Goal: Task Accomplishment & Management: Complete application form

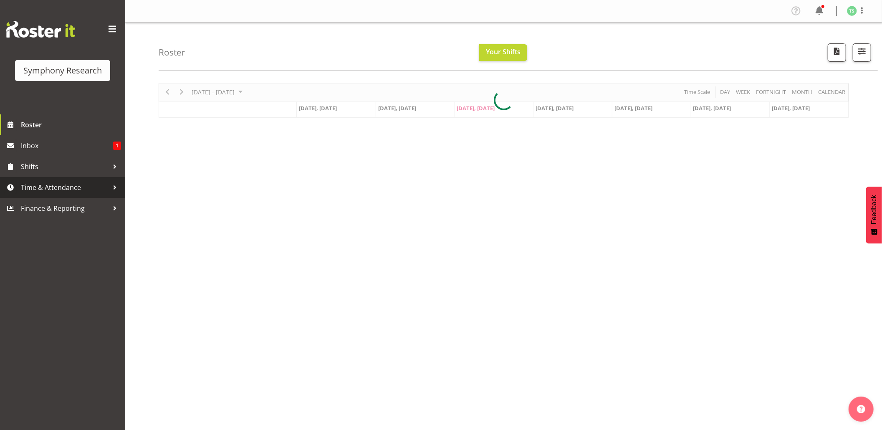
click at [33, 184] on span "Time & Attendance" at bounding box center [65, 187] width 88 height 13
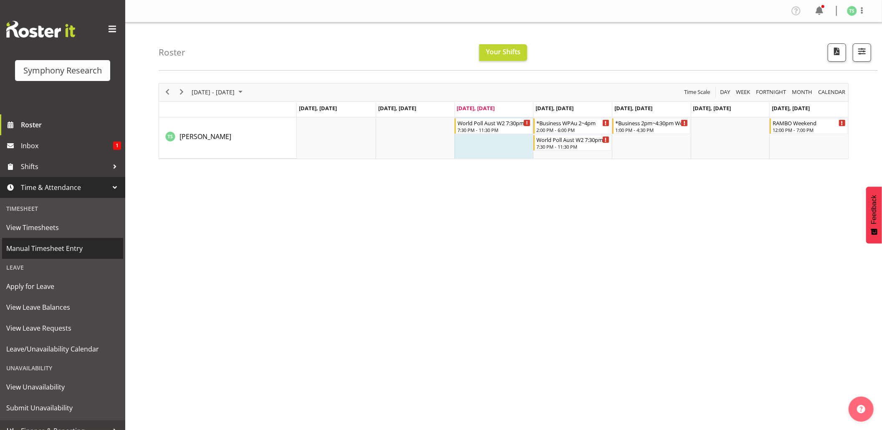
click at [67, 248] on span "Manual Timesheet Entry" at bounding box center [62, 248] width 113 height 13
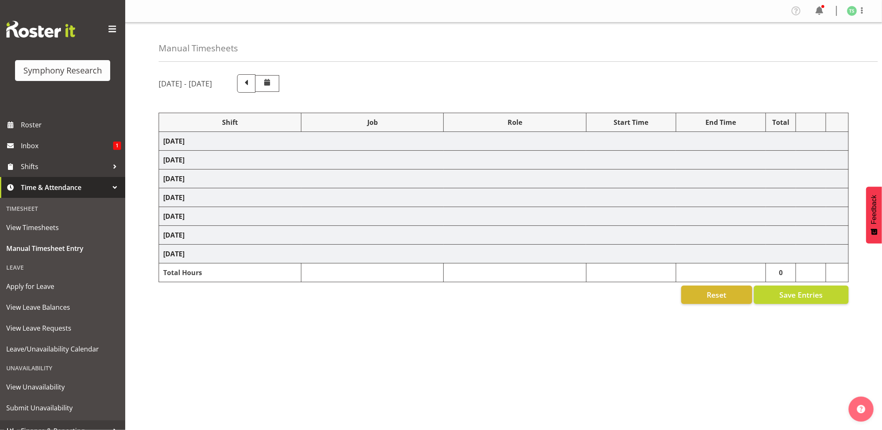
select select "56692"
select select "10499"
select select "47"
select select "56692"
select select "10499"
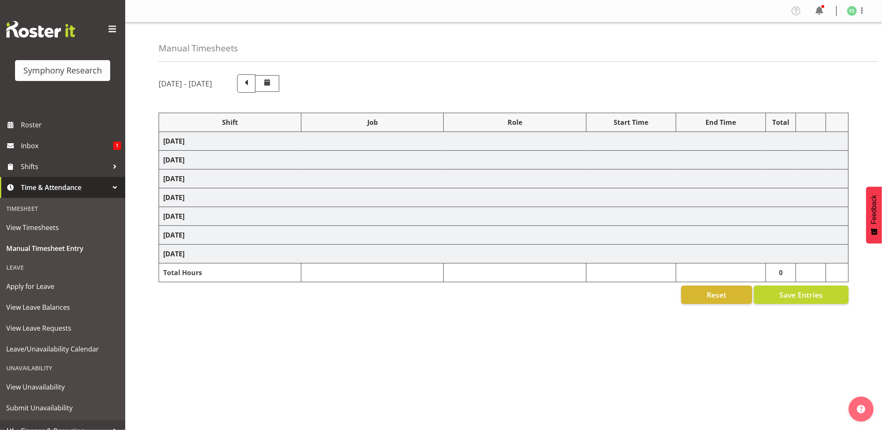
select select "47"
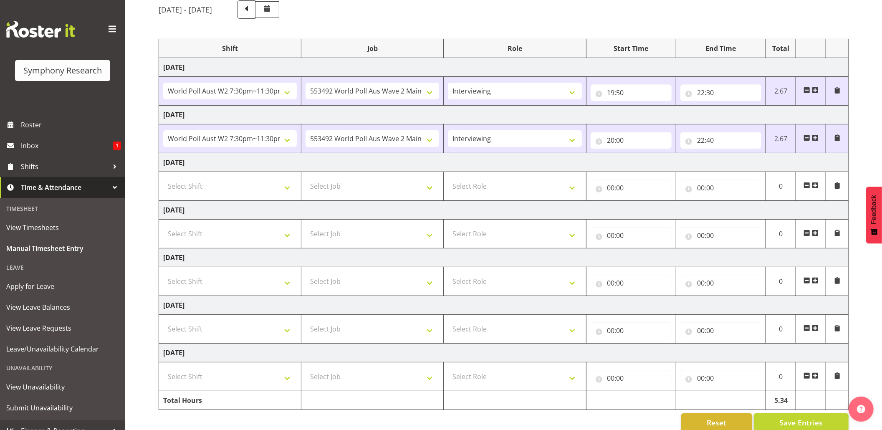
scroll to position [93, 0]
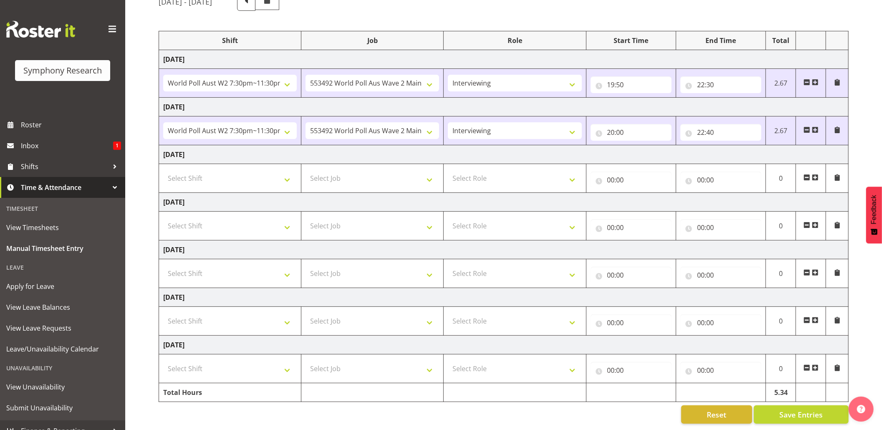
drag, startPoint x: 886, startPoint y: 133, endPoint x: 890, endPoint y: 244, distance: 111.1
click at [882, 244] on html "Symphony Research Roster Inbox 1 Shifts Time & Attendance Timesheet View Timesh…" at bounding box center [441, 133] width 882 height 430
click at [290, 170] on select "Select Shift !!Weekend Residential (Roster IT Shift Label) *Business 9/10am ~ 4…" at bounding box center [230, 178] width 134 height 17
select select "48116"
click at [163, 170] on select "Select Shift !!Weekend Residential (Roster IT Shift Label) *Business 9/10am ~ 4…" at bounding box center [230, 178] width 134 height 17
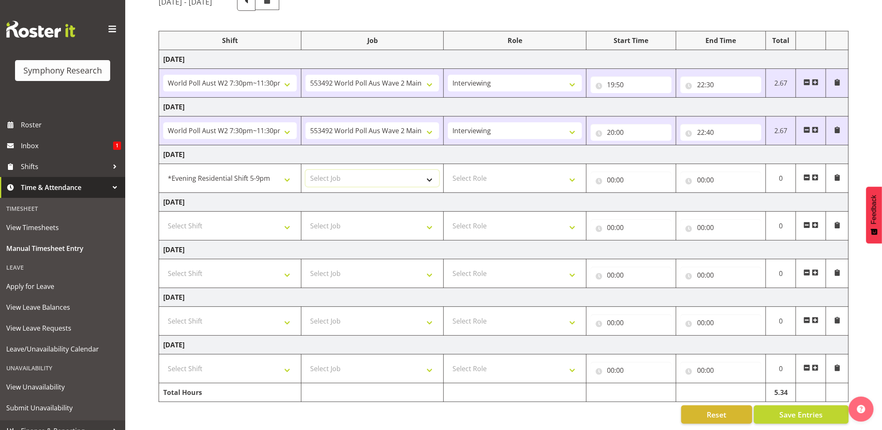
click at [429, 174] on select "Select Job 550060 IF Admin 553492 World Poll Aus Wave 2 Main 2025 553493 World …" at bounding box center [373, 178] width 134 height 17
select select "10575"
click at [306, 170] on select "Select Job 550060 IF Admin 553492 World Poll Aus Wave 2 Main 2025 553493 World …" at bounding box center [373, 178] width 134 height 17
click at [576, 173] on select "Select Role Briefing Interviewing" at bounding box center [515, 178] width 134 height 17
select select "47"
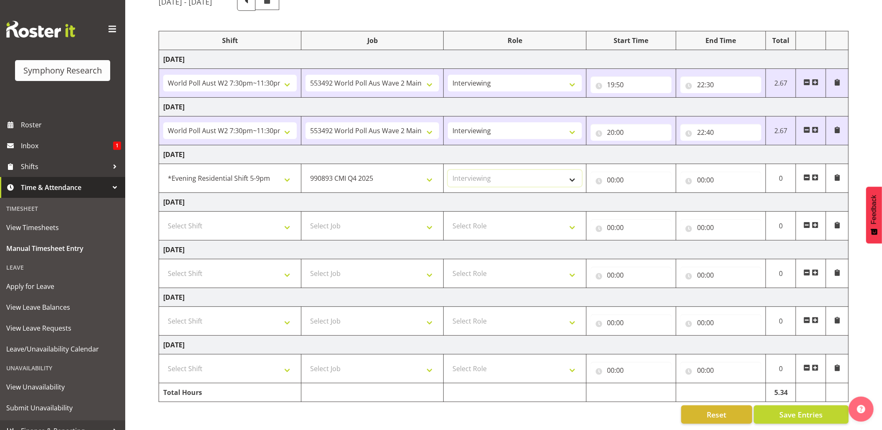
click at [448, 170] on select "Select Role Briefing Interviewing" at bounding box center [515, 178] width 134 height 17
click at [615, 172] on input "00:00" at bounding box center [631, 180] width 81 height 17
click at [651, 194] on select "00 01 02 03 04 05 06 07 08 09 10 11 12 13 14 15 16 17 18 19 20 21 22 23" at bounding box center [648, 201] width 19 height 17
select select "18"
click at [639, 193] on select "00 01 02 03 04 05 06 07 08 09 10 11 12 13 14 15 16 17 18 19 20 21 22 23" at bounding box center [648, 201] width 19 height 17
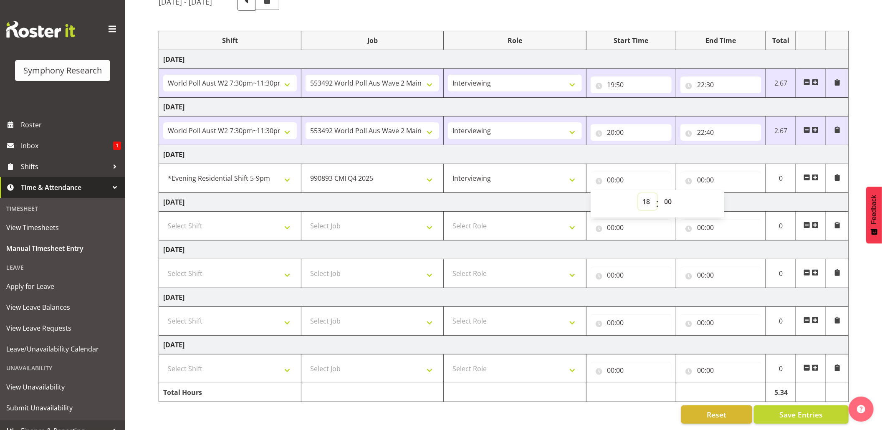
type input "18:00"
click at [622, 172] on input "18:00" at bounding box center [631, 180] width 81 height 17
click at [668, 193] on select "00 01 02 03 04 05 06 07 08 09 10 11 12 13 14 15 16 17 18 19 20 21 22 23 24 25 2…" at bounding box center [669, 201] width 19 height 17
select select "5"
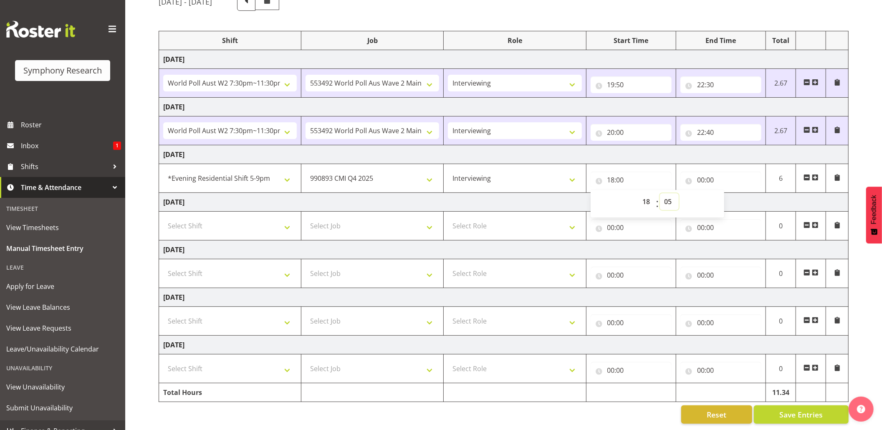
click at [660, 193] on select "00 01 02 03 04 05 06 07 08 09 10 11 12 13 14 15 16 17 18 19 20 21 22 23 24 25 2…" at bounding box center [669, 201] width 19 height 17
type input "18:05"
click at [706, 173] on input "00:00" at bounding box center [721, 180] width 81 height 17
click at [736, 193] on select "00 01 02 03 04 05 06 07 08 09 10 11 12 13 14 15 16 17 18 19 20 21 22 23" at bounding box center [737, 201] width 19 height 17
click at [701, 172] on input "00:00" at bounding box center [721, 180] width 81 height 17
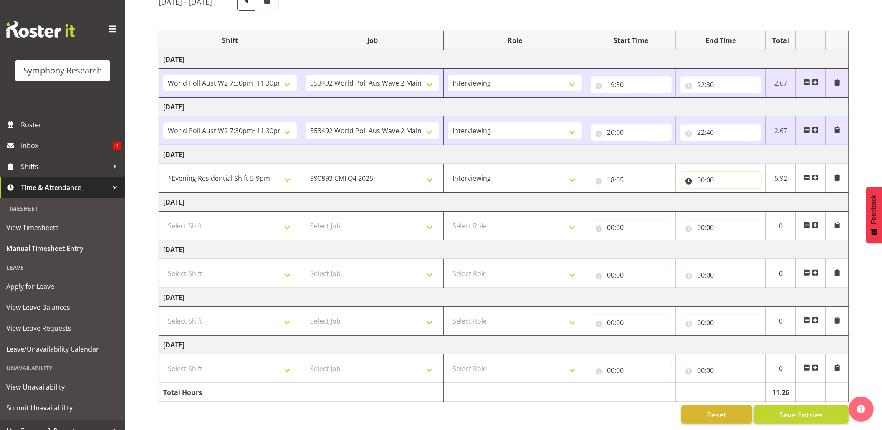
click at [704, 172] on input "00:00" at bounding box center [721, 180] width 81 height 17
click at [752, 193] on select "00 01 02 03 04 05 06 07 08 09 10 11 12 13 14 15 16 17 18 19 20 21 22 23 24 25 2…" at bounding box center [759, 201] width 19 height 17
select select "19"
click at [750, 193] on select "00 01 02 03 04 05 06 07 08 09 10 11 12 13 14 15 16 17 18 19 20 21 22 23 24 25 2…" at bounding box center [759, 201] width 19 height 17
type input "00:19"
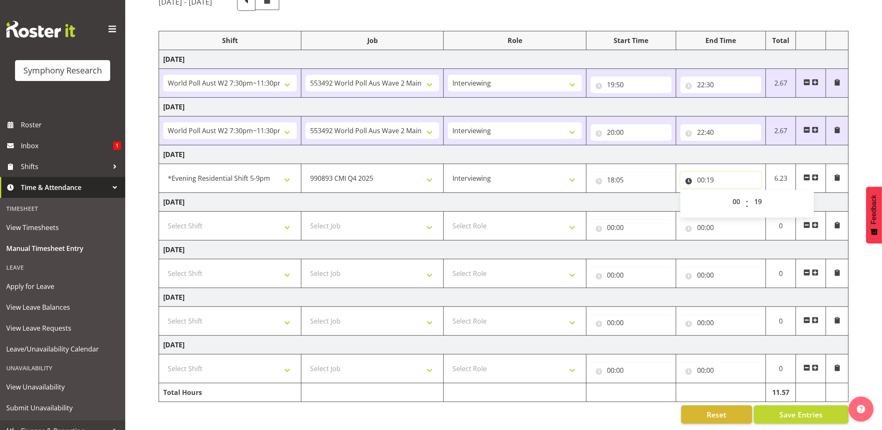
click at [698, 172] on input "00:19" at bounding box center [721, 180] width 81 height 17
click at [700, 172] on input "00:19" at bounding box center [721, 180] width 81 height 17
click at [738, 193] on select "00 01 02 03 04 05 06 07 08 09 10 11 12 13 14 15 16 17 18 19 20 21 22 23" at bounding box center [737, 201] width 19 height 17
select select "19"
click at [728, 193] on select "00 01 02 03 04 05 06 07 08 09 10 11 12 13 14 15 16 17 18 19 20 21 22 23" at bounding box center [737, 201] width 19 height 17
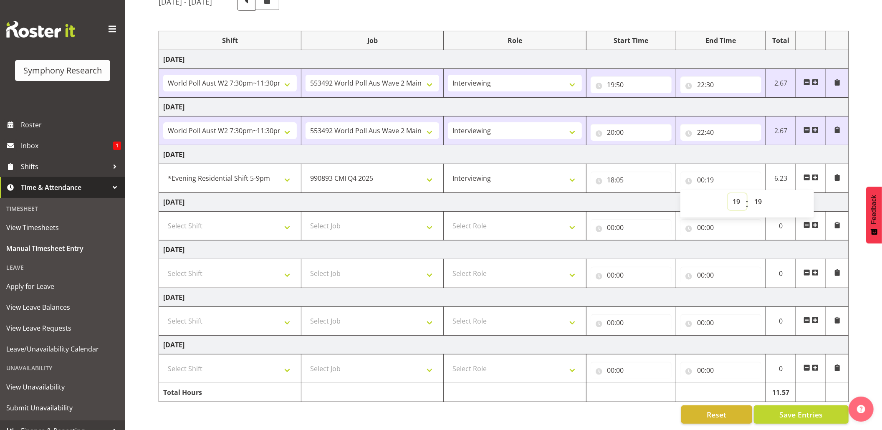
type input "19:19"
click at [716, 172] on input "19:19" at bounding box center [721, 180] width 81 height 17
click at [714, 172] on input "19:19" at bounding box center [721, 180] width 81 height 17
click at [761, 193] on select "00 01 02 03 04 05 06 07 08 09 10 11 12 13 14 15 16 17 18 19 20 21 22 23 24 25 2…" at bounding box center [759, 201] width 19 height 17
select select "20"
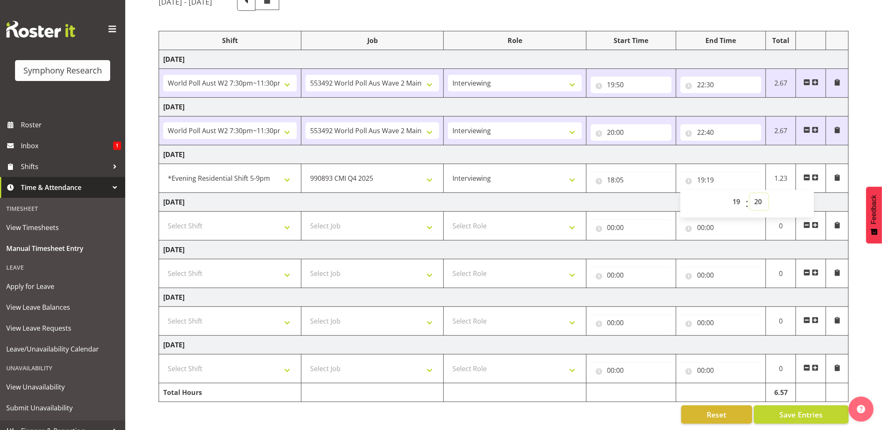
click at [750, 193] on select "00 01 02 03 04 05 06 07 08 09 10 11 12 13 14 15 16 17 18 19 20 21 22 23 24 25 2…" at bounding box center [759, 201] width 19 height 17
type input "19:20"
click at [819, 166] on td at bounding box center [811, 178] width 30 height 29
click at [819, 170] on td at bounding box center [811, 178] width 30 height 29
click at [814, 174] on span at bounding box center [815, 177] width 7 height 7
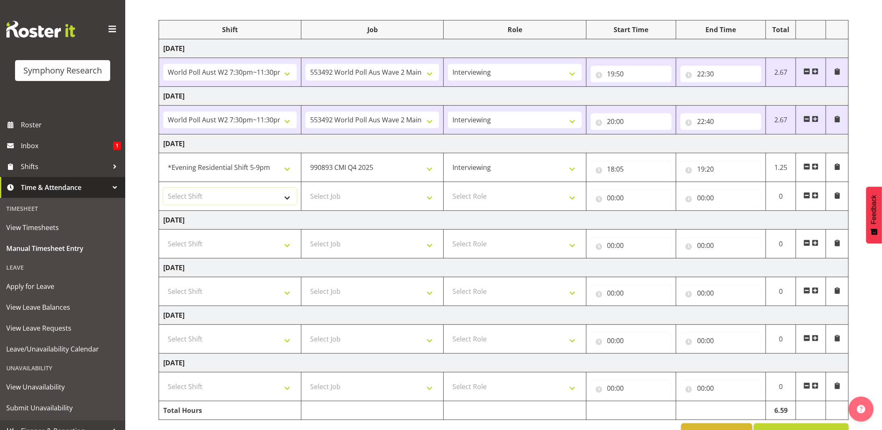
drag, startPoint x: 286, startPoint y: 195, endPoint x: 286, endPoint y: 200, distance: 5.9
click at [286, 195] on select "Select Shift !!Weekend Residential (Roster IT Shift Label) *Business 9/10am ~ 4…" at bounding box center [230, 196] width 134 height 17
click at [163, 189] on select "Select Shift !!Weekend Residential (Roster IT Shift Label) *Business 9/10am ~ 4…" at bounding box center [230, 196] width 134 height 17
click at [291, 200] on select "!!Weekend Residential (Roster IT Shift Label) *Business 9/10am ~ 4:30pm *Busine…" at bounding box center [230, 196] width 134 height 17
select select "56692"
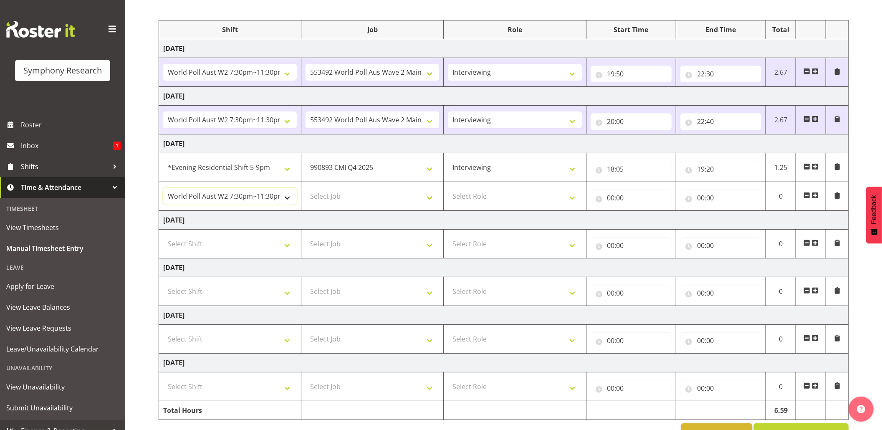
click at [163, 189] on select "!!Weekend Residential (Roster IT Shift Label) *Business 9/10am ~ 4:30pm *Busine…" at bounding box center [230, 196] width 134 height 17
click at [431, 198] on select "Select Job 550060 IF Admin 553492 World Poll Aus Wave 2 Main 2025 553493 World …" at bounding box center [373, 196] width 134 height 17
select select "10499"
click at [306, 189] on select "Select Job 550060 IF Admin 553492 World Poll Aus Wave 2 Main 2025 553493 World …" at bounding box center [373, 196] width 134 height 17
click at [567, 196] on select "Select Role Briefing Interviewing" at bounding box center [515, 196] width 134 height 17
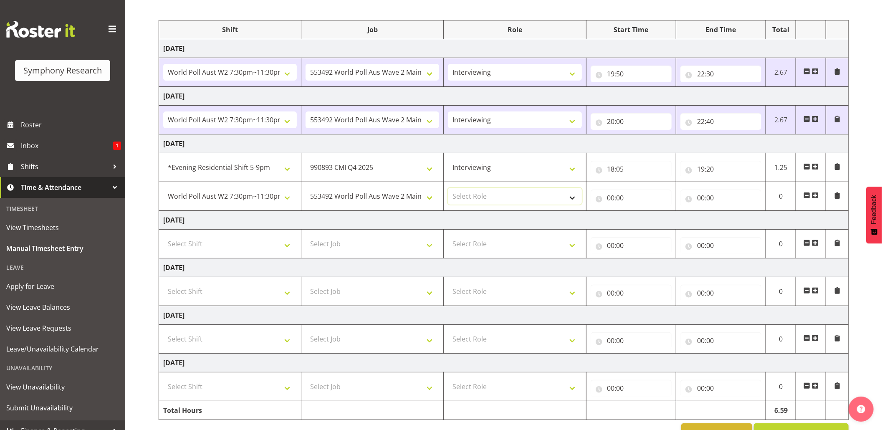
select select "47"
click at [448, 189] on select "Select Role Briefing Interviewing" at bounding box center [515, 196] width 134 height 17
click at [610, 198] on input "00:00" at bounding box center [631, 198] width 81 height 17
click at [647, 222] on select "00 01 02 03 04 05 06 07 08 09 10 11 12 13 14 15 16 17 18 19 20 21 22 23" at bounding box center [648, 219] width 19 height 17
select select "19"
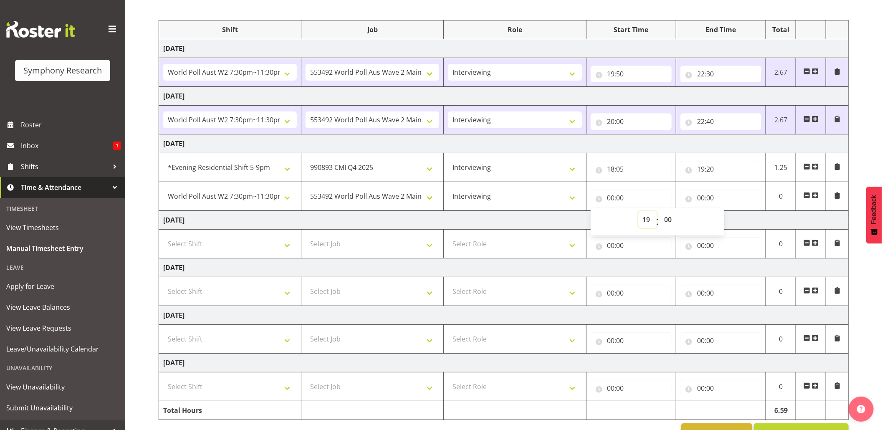
click at [639, 213] on select "00 01 02 03 04 05 06 07 08 09 10 11 12 13 14 15 16 17 18 19 20 21 22 23" at bounding box center [648, 219] width 19 height 17
type input "19:00"
click at [621, 197] on input "19:00" at bounding box center [631, 198] width 81 height 17
click at [667, 218] on select "00 01 02 03 04 05 06 07 08 09 10 11 12 13 14 15 16 17 18 19 20 21 22 23 24 25 2…" at bounding box center [669, 219] width 19 height 17
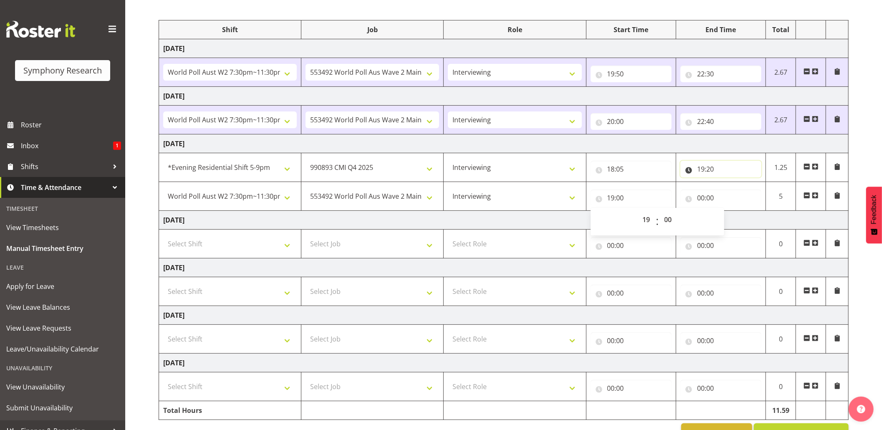
click at [712, 169] on input "19:20" at bounding box center [721, 169] width 81 height 17
click at [625, 200] on input "19:00" at bounding box center [631, 198] width 81 height 17
click at [669, 223] on select "00 01 02 03 04 05 06 07 08 09 10 11 12 13 14 15 16 17 18 19 20 21 22 23 24 25 2…" at bounding box center [669, 219] width 19 height 17
select select "20"
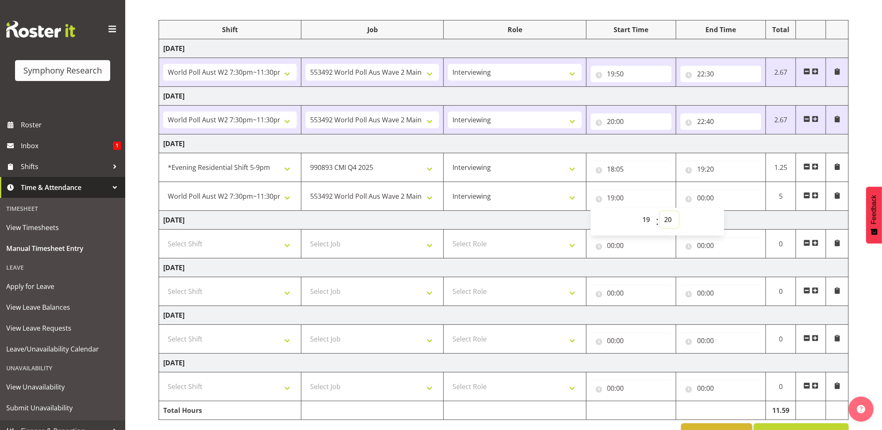
click at [660, 213] on select "00 01 02 03 04 05 06 07 08 09 10 11 12 13 14 15 16 17 18 19 20 21 22 23 24 25 2…" at bounding box center [669, 219] width 19 height 17
type input "19:20"
click at [707, 198] on input "00:00" at bounding box center [721, 198] width 81 height 17
click at [735, 216] on select "00 01 02 03 04 05 06 07 08 09 10 11 12 13 14 15 16 17 18 19 20 21 22 23" at bounding box center [737, 219] width 19 height 17
select select "20"
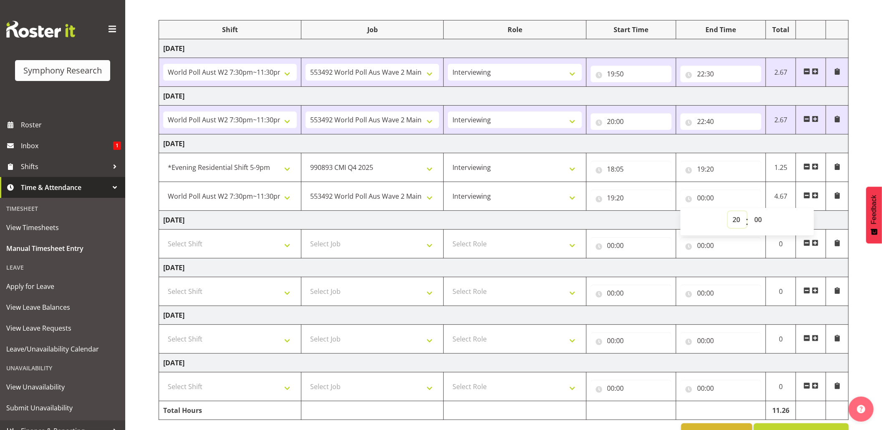
click at [728, 213] on select "00 01 02 03 04 05 06 07 08 09 10 11 12 13 14 15 16 17 18 19 20 21 22 23" at bounding box center [737, 219] width 19 height 17
type input "20:00"
click at [710, 198] on input "20:00" at bounding box center [721, 198] width 81 height 17
click at [757, 219] on select "00 01 02 03 04 05 06 07 08 09 10 11 12 13 14 15 16 17 18 19 20 21 22 23 24 25 2…" at bounding box center [759, 219] width 19 height 17
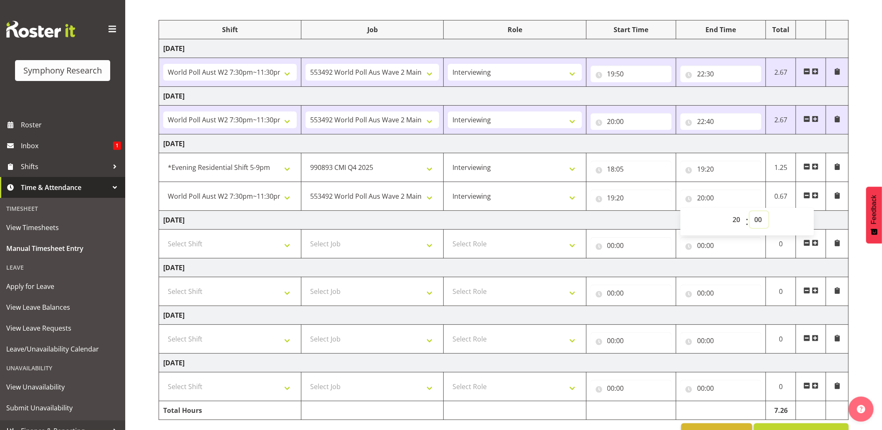
select select "31"
click at [750, 213] on select "00 01 02 03 04 05 06 07 08 09 10 11 12 13 14 15 16 17 18 19 20 21 22 23 24 25 2…" at bounding box center [759, 219] width 19 height 17
type input "20:31"
click at [817, 199] on span at bounding box center [815, 195] width 7 height 7
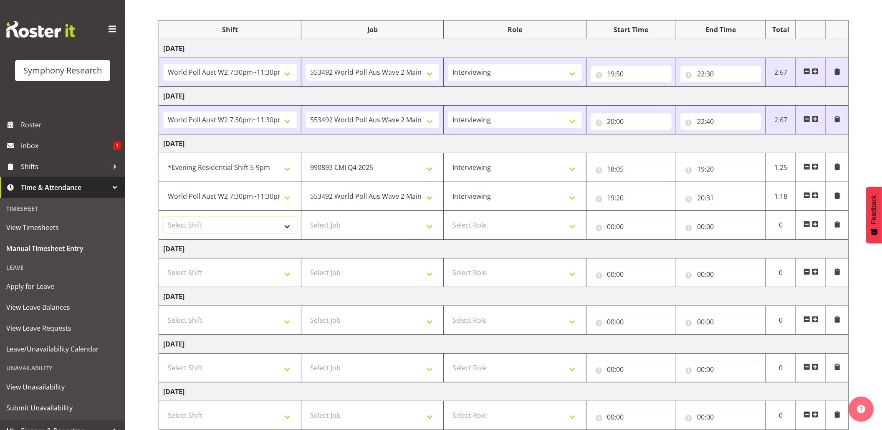
click at [284, 229] on select "Select Shift !!Weekend Residential (Roster IT Shift Label) *Business 9/10am ~ 4…" at bounding box center [230, 225] width 134 height 17
select select "56692"
click at [163, 218] on select "Select Shift !!Weekend Residential (Roster IT Shift Label) *Business 9/10am ~ 4…" at bounding box center [230, 225] width 134 height 17
click at [431, 231] on select "Select Job 550060 IF Admin 553492 World Poll Aus Wave 2 Main 2025 553493 World …" at bounding box center [373, 225] width 134 height 17
select select "10499"
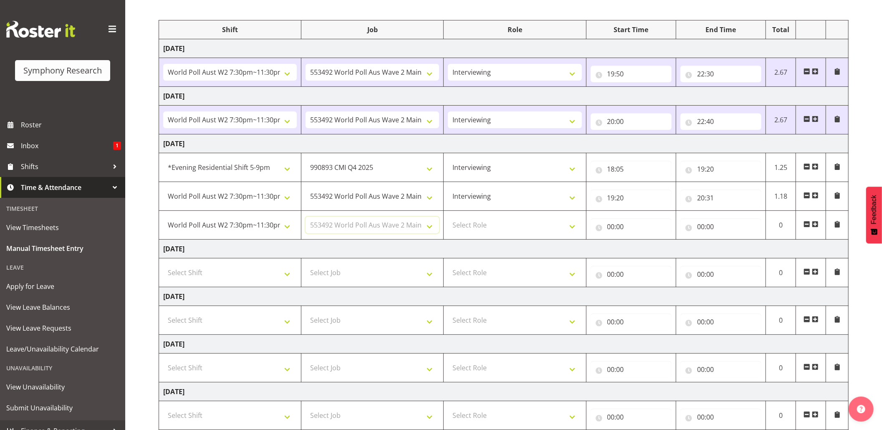
click at [306, 218] on select "Select Job 550060 IF Admin 553492 World Poll Aus Wave 2 Main 2025 553493 World …" at bounding box center [373, 225] width 134 height 17
click at [573, 228] on select "Select Role Briefing Interviewing" at bounding box center [515, 225] width 134 height 17
select select "47"
click at [448, 218] on select "Select Role Briefing Interviewing" at bounding box center [515, 225] width 134 height 17
click at [613, 231] on input "00:00" at bounding box center [631, 226] width 81 height 17
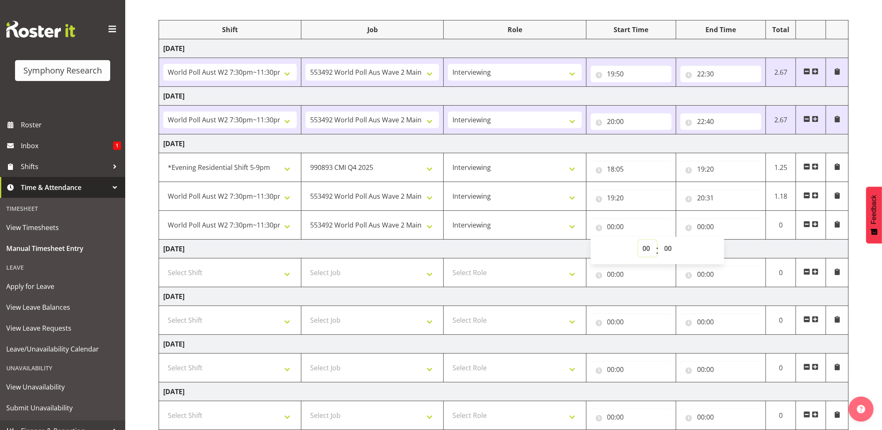
click at [645, 251] on select "00 01 02 03 04 05 06 07 08 09 10 11 12 13 14 15 16 17 18 19 20 21 22 23" at bounding box center [648, 248] width 19 height 17
click at [710, 198] on input "20:31" at bounding box center [721, 198] width 81 height 17
click at [758, 219] on select "00 01 02 03 04 05 06 07 08 09 10 11 12 13 14 15 16 17 18 19 20 21 22 23 24 25 2…" at bounding box center [759, 219] width 19 height 17
select select "30"
click at [750, 213] on select "00 01 02 03 04 05 06 07 08 09 10 11 12 13 14 15 16 17 18 19 20 21 22 23 24 25 2…" at bounding box center [759, 219] width 19 height 17
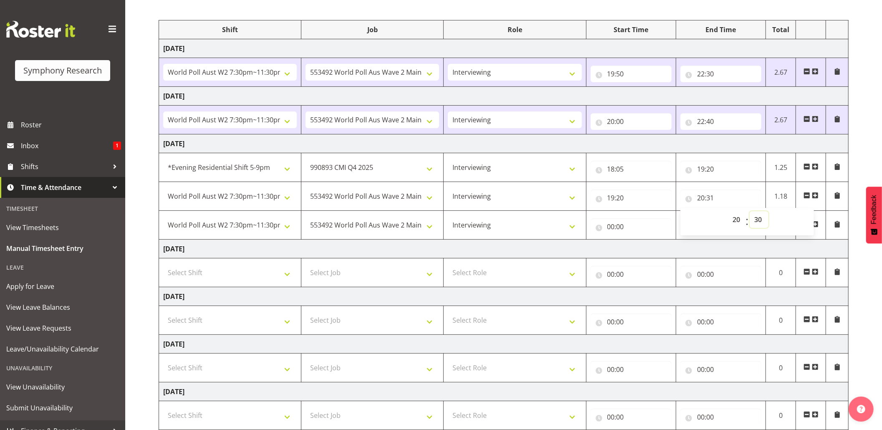
type input "20:30"
click at [611, 227] on input "00:00" at bounding box center [631, 226] width 81 height 17
click at [651, 241] on select "00 01 02 03 04 05 06 07 08 09 10 11 12 13 14 15 16 17 18 19 20 21 22 23" at bounding box center [648, 248] width 19 height 17
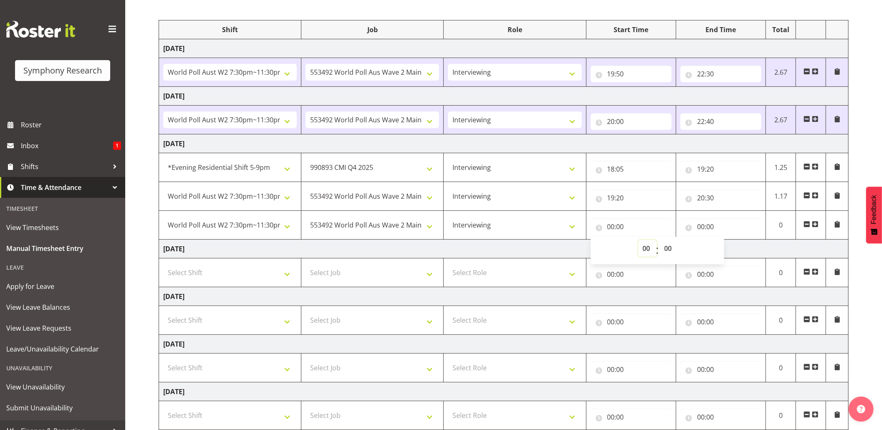
select select "21"
click at [639, 241] on select "00 01 02 03 04 05 06 07 08 09 10 11 12 13 14 15 16 17 18 19 20 21 22 23" at bounding box center [648, 248] width 19 height 17
type input "21:00"
click at [615, 228] on input "21:00" at bounding box center [631, 226] width 81 height 17
click at [613, 228] on input "21:00" at bounding box center [631, 226] width 81 height 17
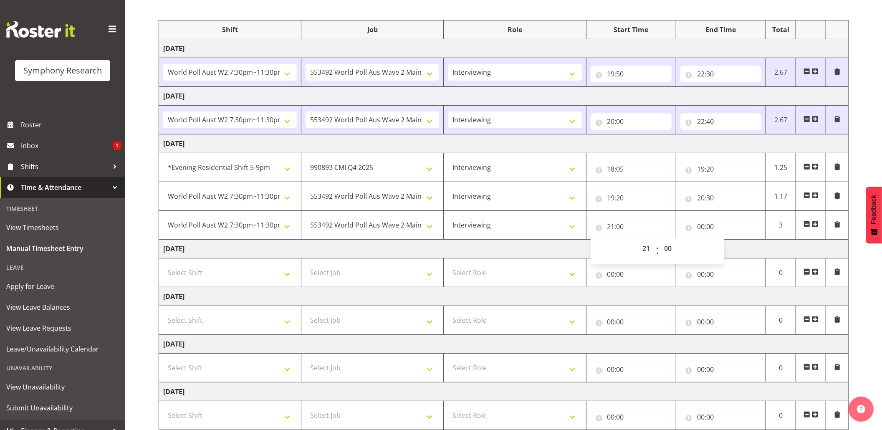
click at [658, 248] on span ":" at bounding box center [657, 250] width 3 height 21
click at [650, 246] on select "00 01 02 03 04 05 06 07 08 09 10 11 12 13 14 15 16 17 18 19 20 21 22 23" at bounding box center [648, 248] width 19 height 17
select select "20"
click at [639, 241] on select "00 01 02 03 04 05 06 07 08 09 10 11 12 13 14 15 16 17 18 19 20 21 22 23" at bounding box center [648, 248] width 19 height 17
type input "20:00"
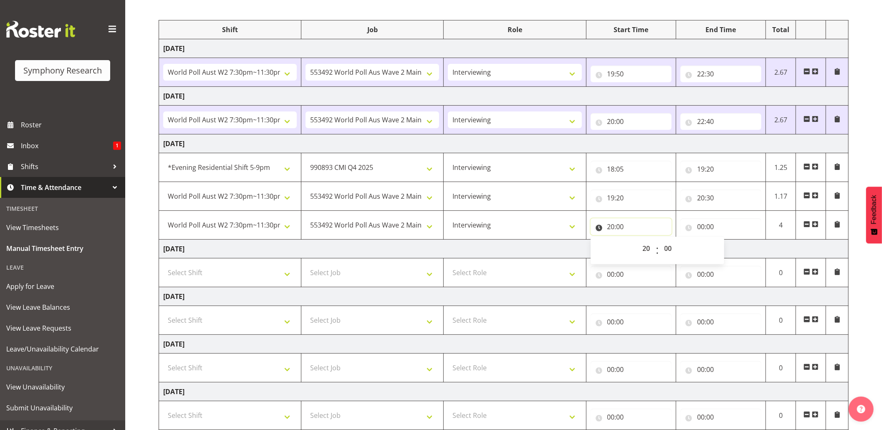
click at [616, 229] on input "20:00" at bounding box center [631, 226] width 81 height 17
click at [654, 246] on select "00 01 02 03 04 05 06 07 08 09 10 11 12 13 14 15 16 17 18 19 20 21 22 23" at bounding box center [648, 248] width 19 height 17
select select "21"
click at [639, 241] on select "00 01 02 03 04 05 06 07 08 09 10 11 12 13 14 15 16 17 18 19 20 21 22 23" at bounding box center [648, 248] width 19 height 17
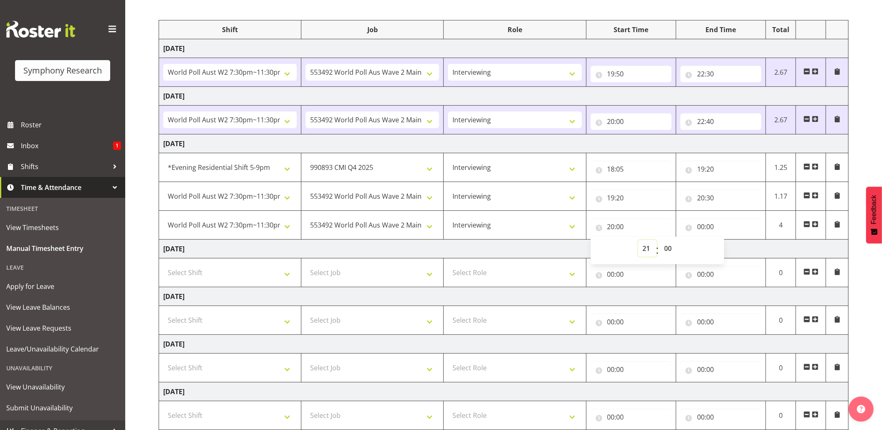
type input "21:00"
click at [704, 228] on input "00:00" at bounding box center [721, 226] width 81 height 17
click at [733, 249] on select "00 01 02 03 04 05 06 07 08 09 10 11 12 13 14 15 16 17 18 19 20 21 22 23" at bounding box center [737, 248] width 19 height 17
select select "23"
click at [728, 241] on select "00 01 02 03 04 05 06 07 08 09 10 11 12 13 14 15 16 17 18 19 20 21 22 23" at bounding box center [737, 248] width 19 height 17
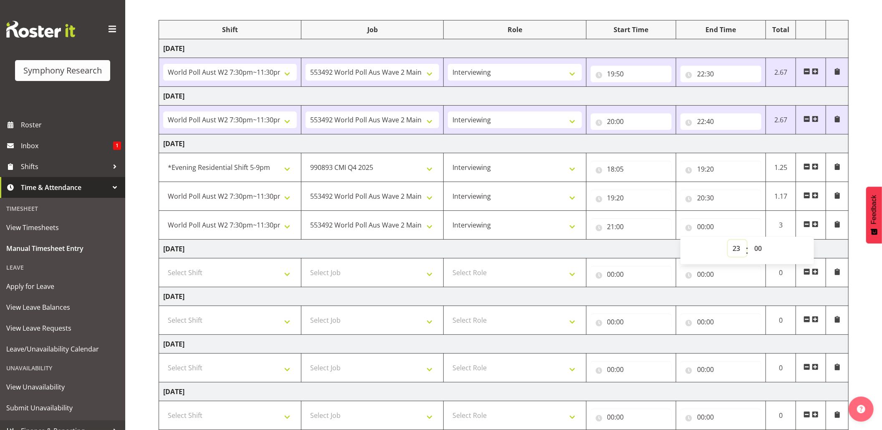
type input "23:00"
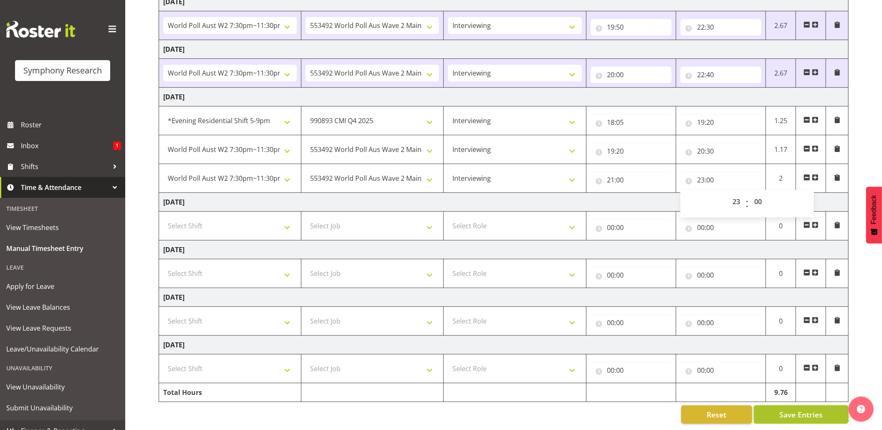
click at [792, 406] on button "Save Entries" at bounding box center [801, 415] width 95 height 18
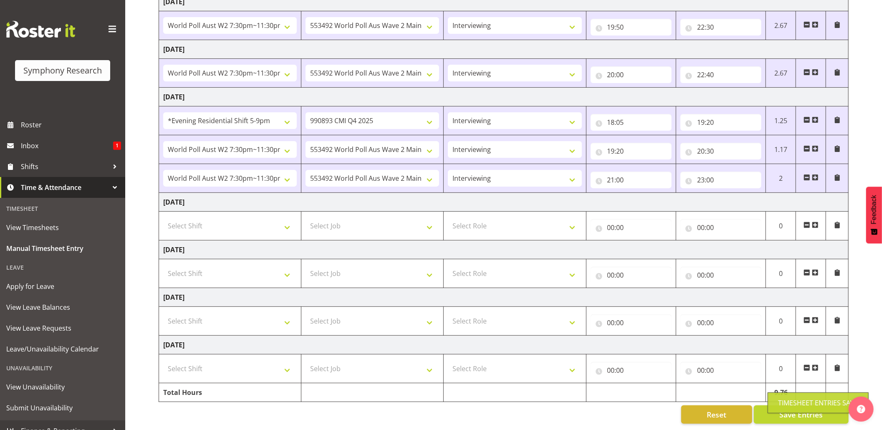
click at [796, 401] on div "Timesheet Entries Save" at bounding box center [818, 403] width 80 height 10
click at [795, 409] on span "Save Entries" at bounding box center [801, 414] width 43 height 11
click at [780, 409] on span "Save Entries" at bounding box center [801, 414] width 43 height 11
click at [780, 406] on div "Timesheet Entries Save" at bounding box center [818, 403] width 80 height 10
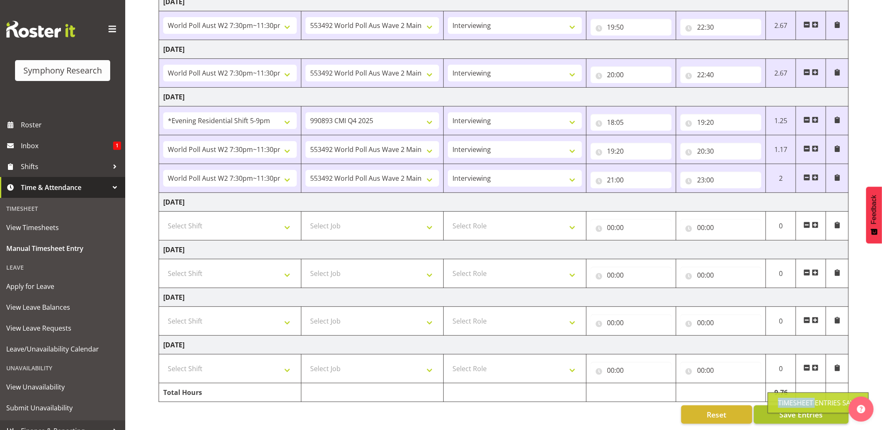
click at [780, 406] on div "Timesheet Entries Save" at bounding box center [818, 403] width 80 height 10
click at [780, 409] on span "Save Entries" at bounding box center [801, 414] width 43 height 11
click at [777, 406] on button "Save Entries" at bounding box center [801, 415] width 95 height 18
click at [777, 403] on div "Timesheet Entries Save" at bounding box center [818, 403] width 101 height 21
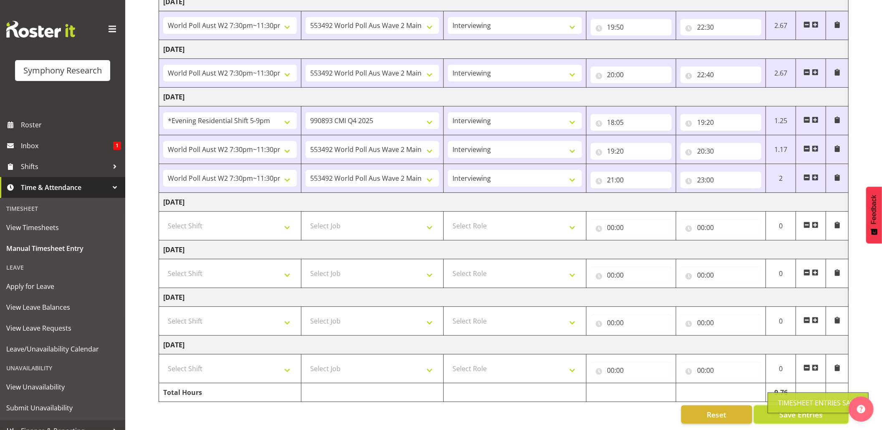
click at [777, 291] on body "Symphony Research Roster Inbox 1 Shifts Time & Attendance Timesheet View Timesh…" at bounding box center [441, 76] width 882 height 430
click at [24, 164] on span "Shifts" at bounding box center [65, 166] width 88 height 13
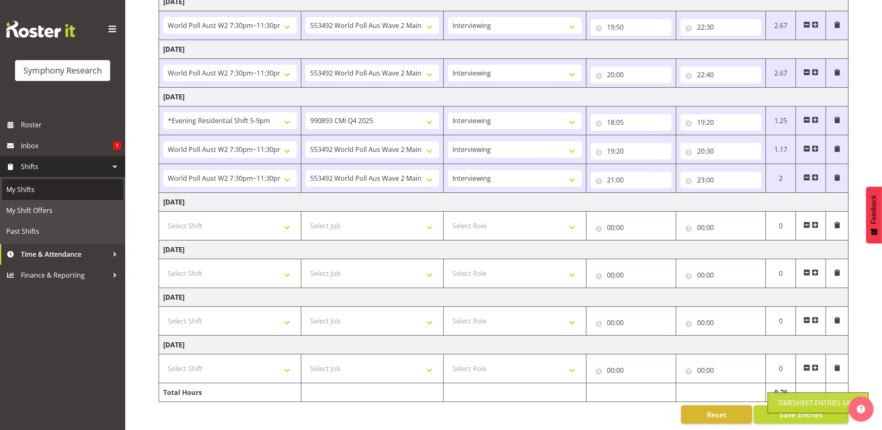
click at [23, 189] on span "My Shifts" at bounding box center [62, 189] width 113 height 13
